Goal: Check status

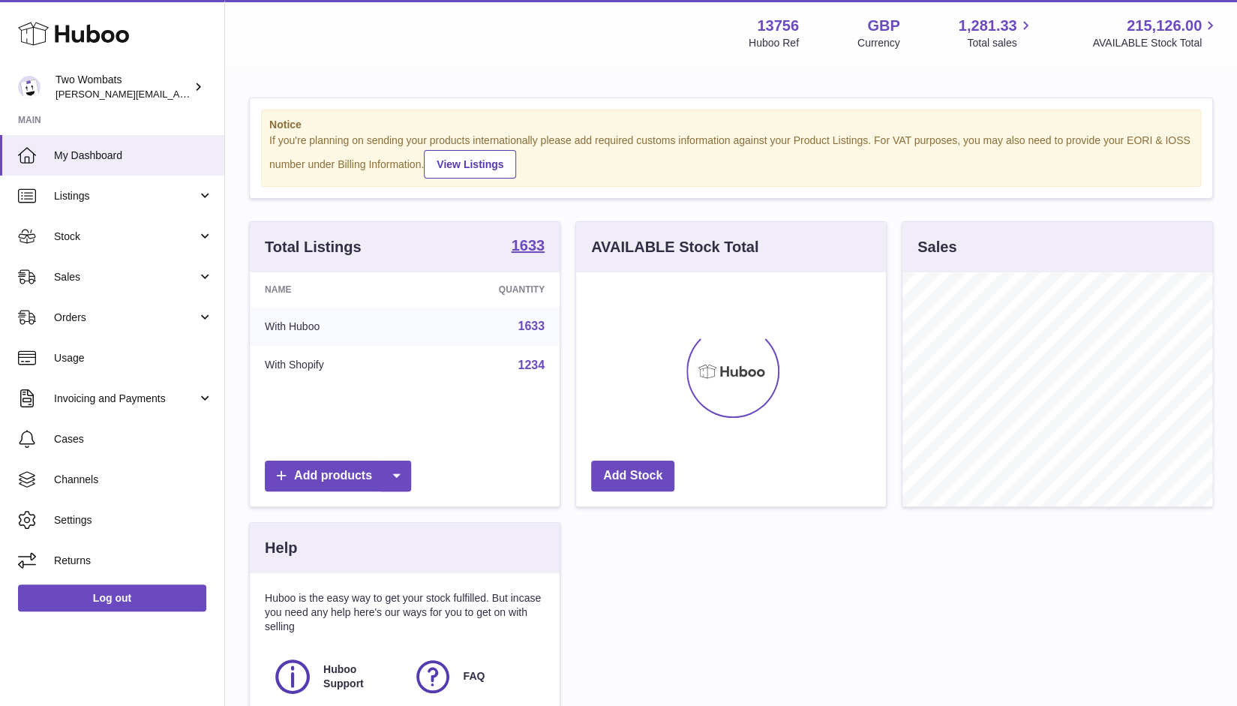
scroll to position [234, 310]
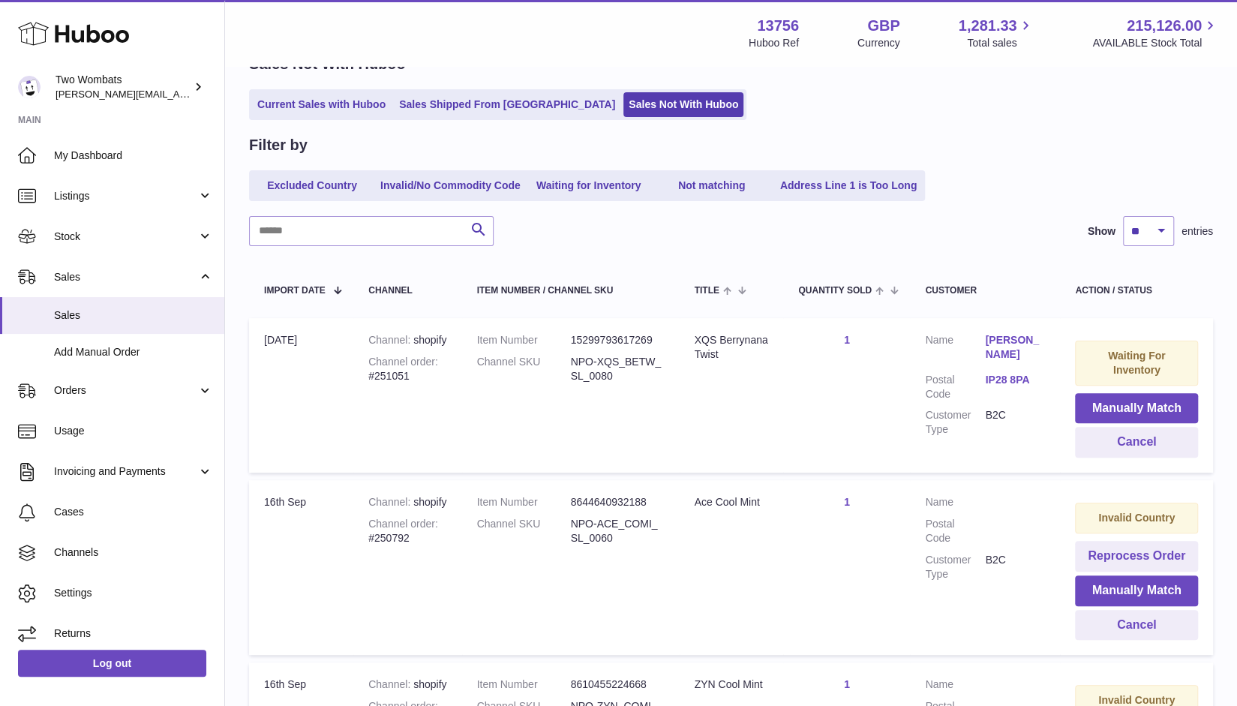
scroll to position [225, 0]
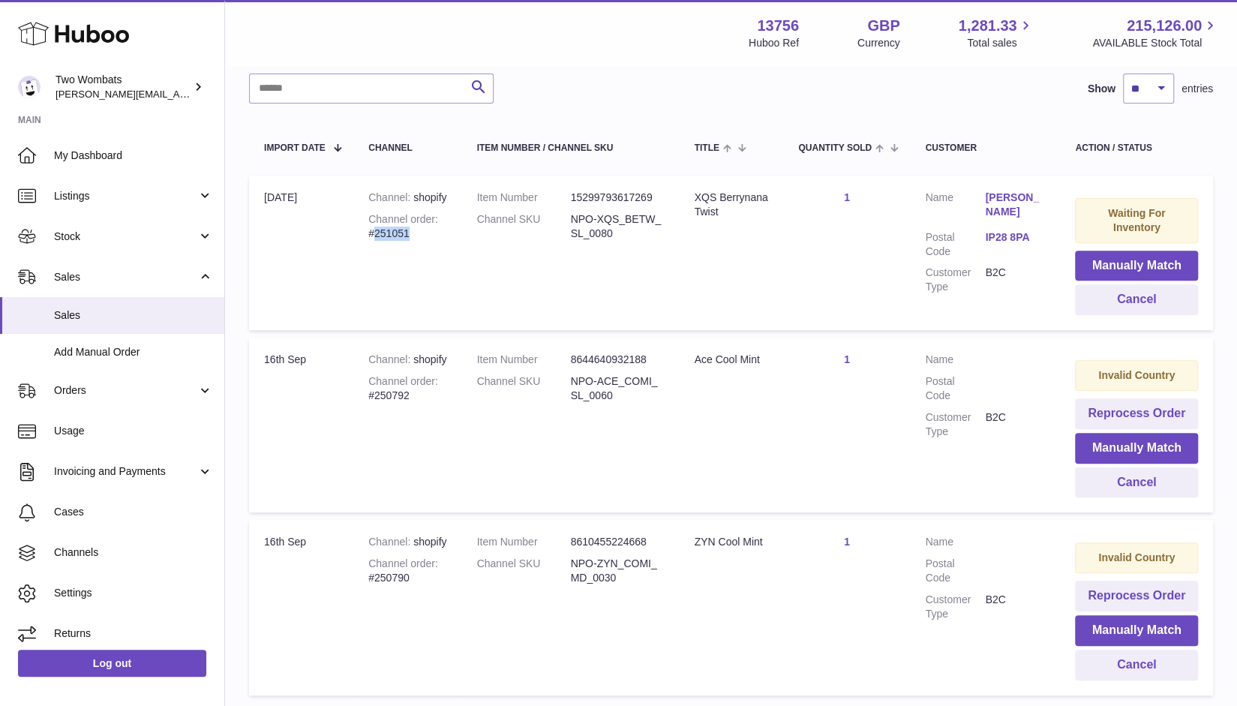
drag, startPoint x: 412, startPoint y: 250, endPoint x: 374, endPoint y: 252, distance: 38.3
click at [374, 241] on div "Channel order #251051" at bounding box center [407, 226] width 78 height 28
copy div "251051"
click at [1156, 295] on button "Cancel" at bounding box center [1136, 299] width 123 height 31
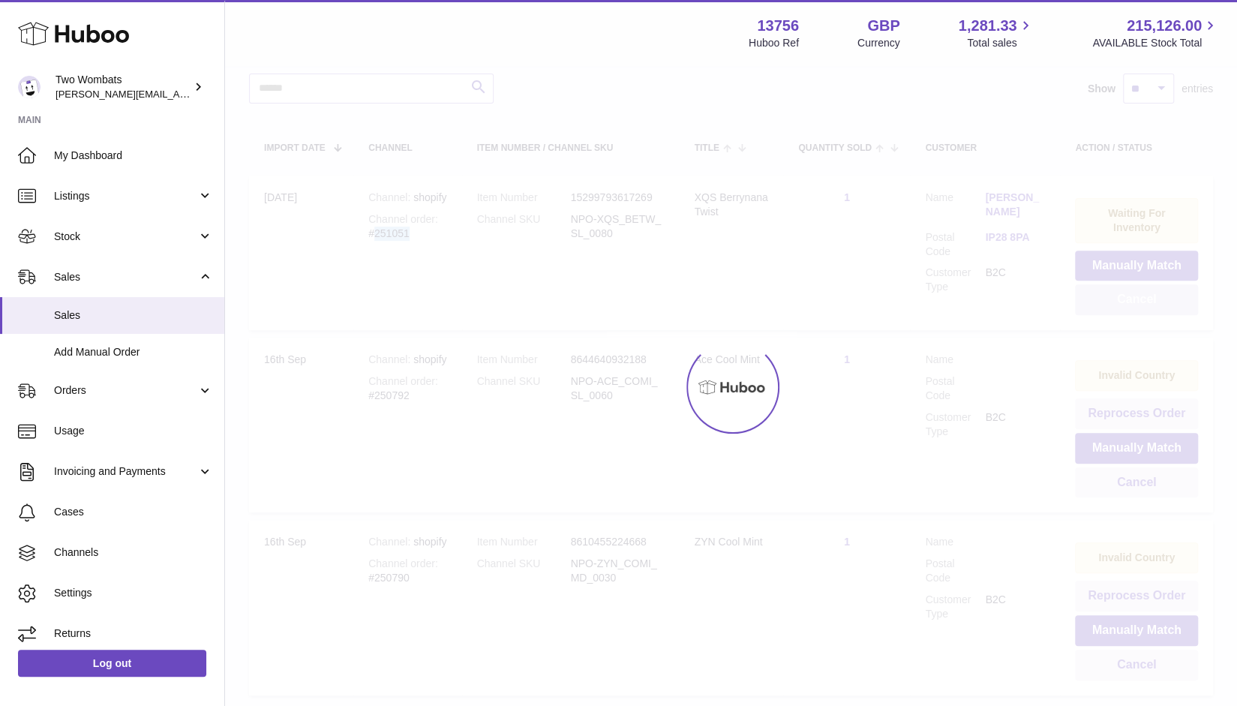
scroll to position [176, 0]
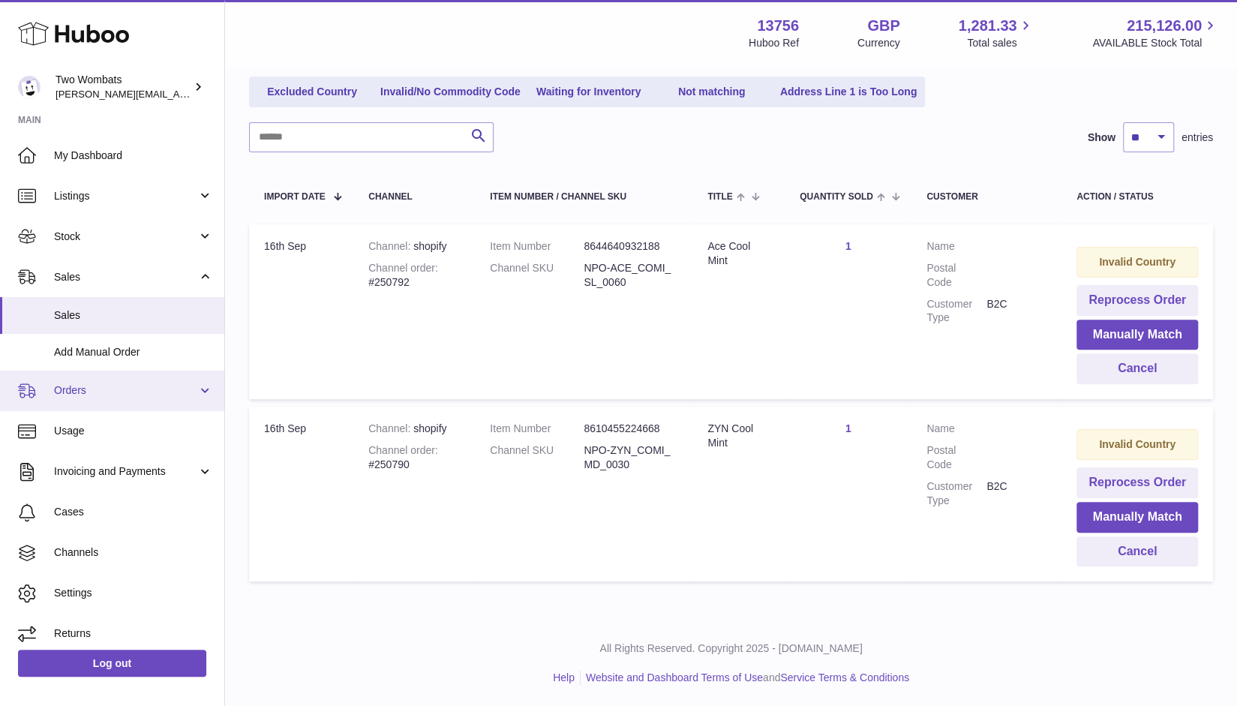
click at [90, 398] on link "Orders" at bounding box center [112, 390] width 224 height 40
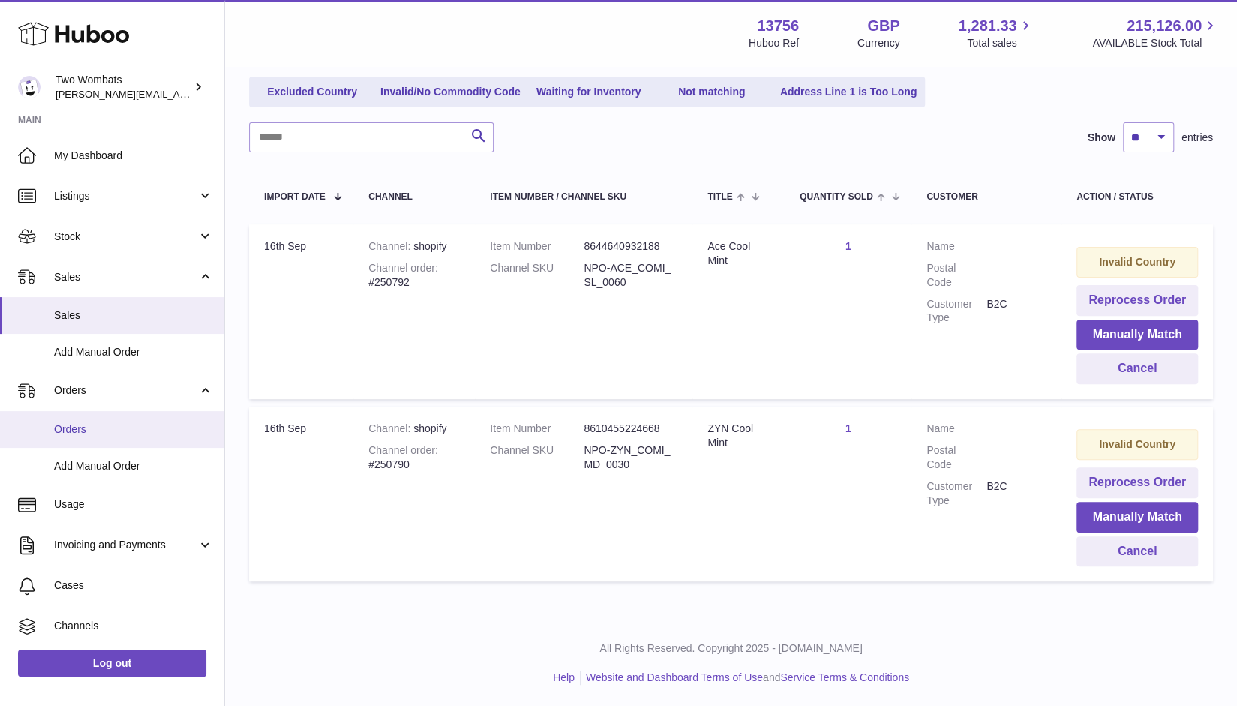
click at [96, 443] on link "Orders" at bounding box center [112, 429] width 224 height 37
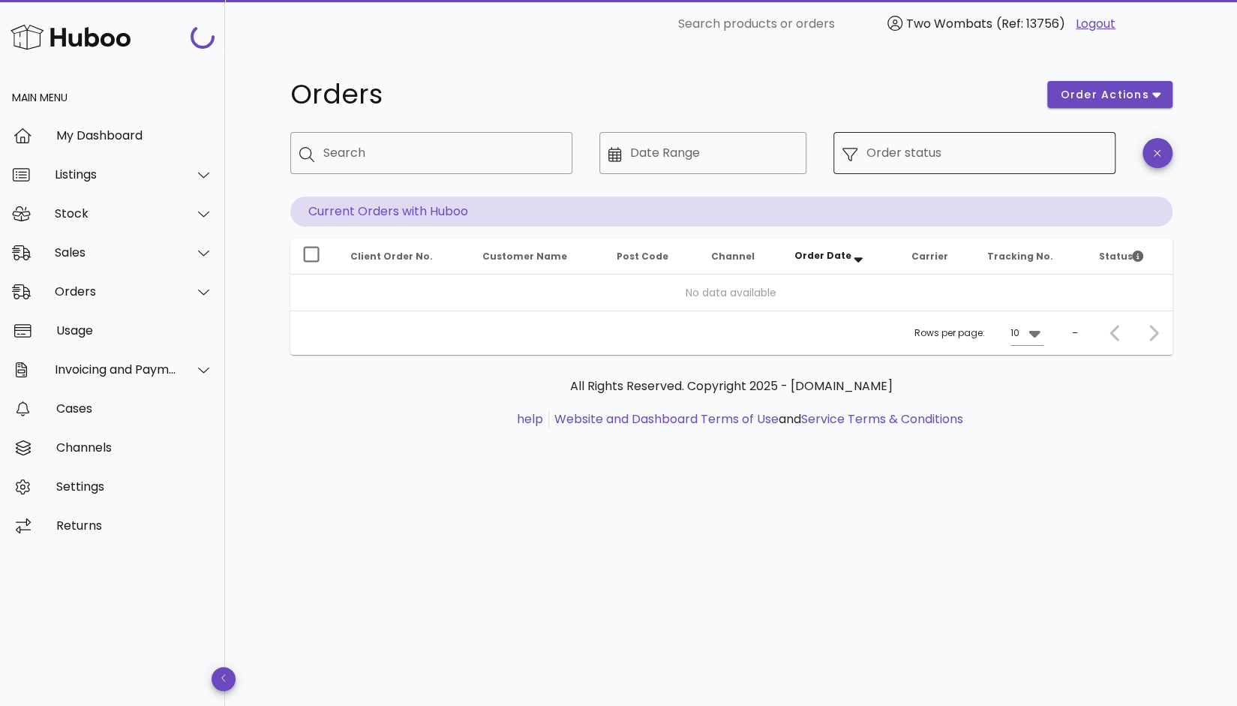
click at [857, 154] on div at bounding box center [854, 153] width 24 height 17
click at [883, 157] on input "Order status" at bounding box center [986, 153] width 240 height 24
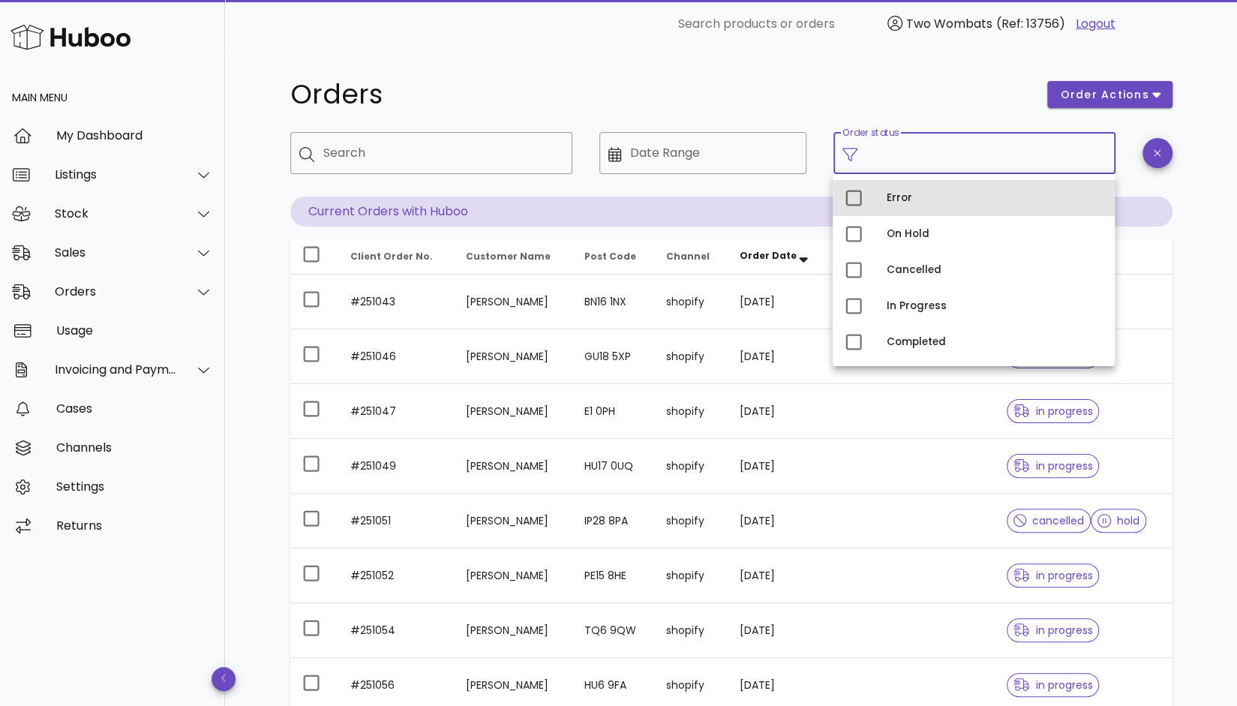
click at [889, 199] on div "Error" at bounding box center [994, 198] width 216 height 12
type input "**********"
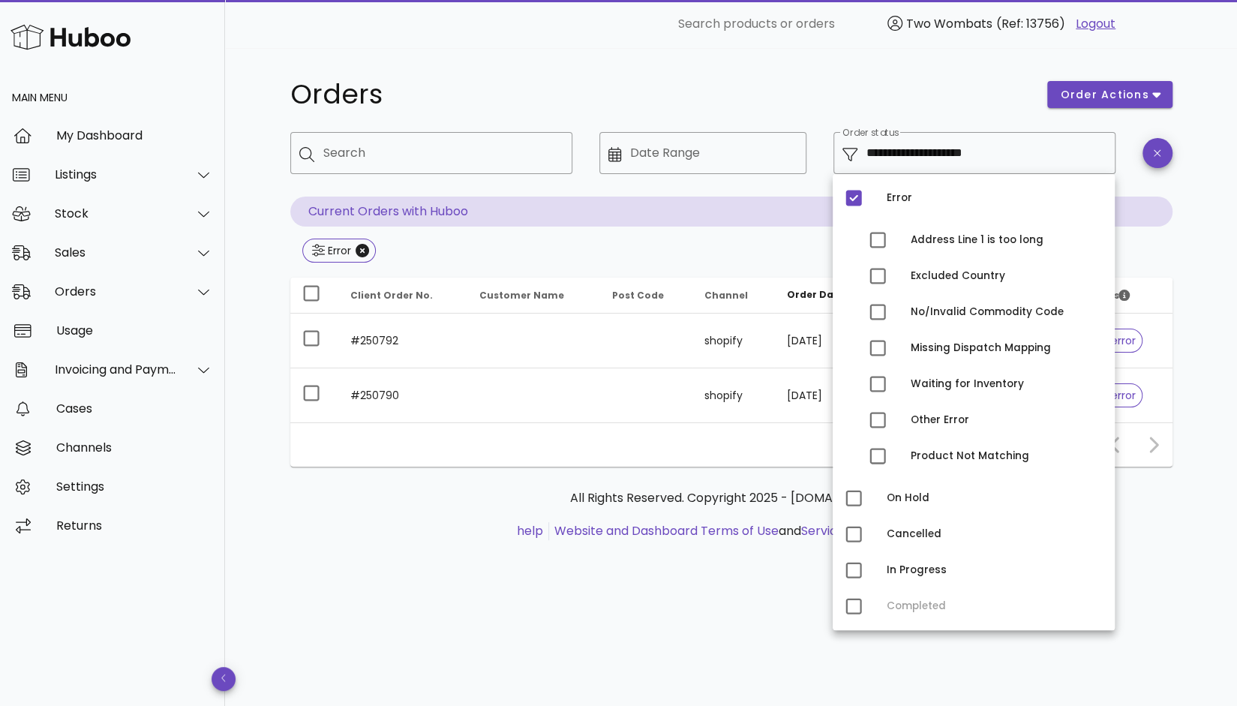
click at [880, 80] on div "Orders" at bounding box center [659, 94] width 757 height 45
